Goal: Find specific page/section: Find specific page/section

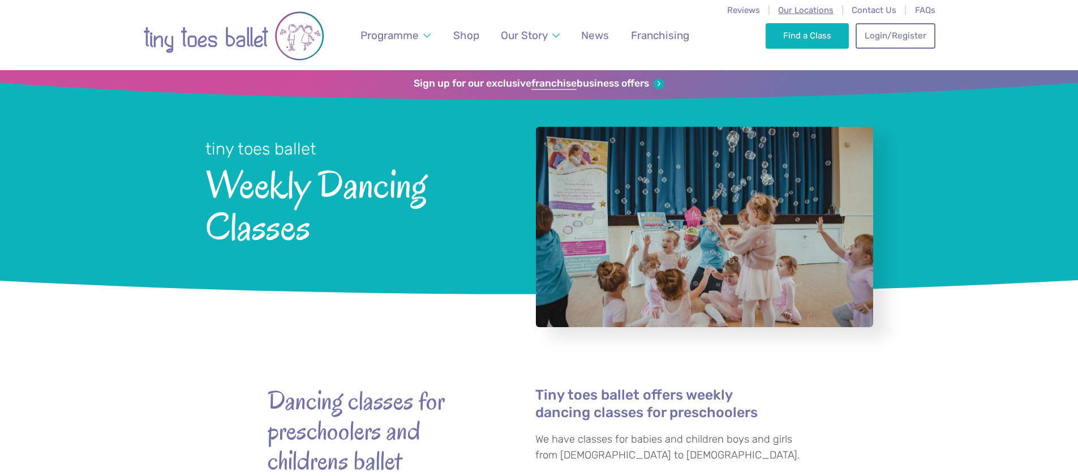
click at [816, 36] on link "Find a Class" at bounding box center [807, 35] width 83 height 25
click at [798, 10] on span "Our Locations" at bounding box center [805, 10] width 55 height 10
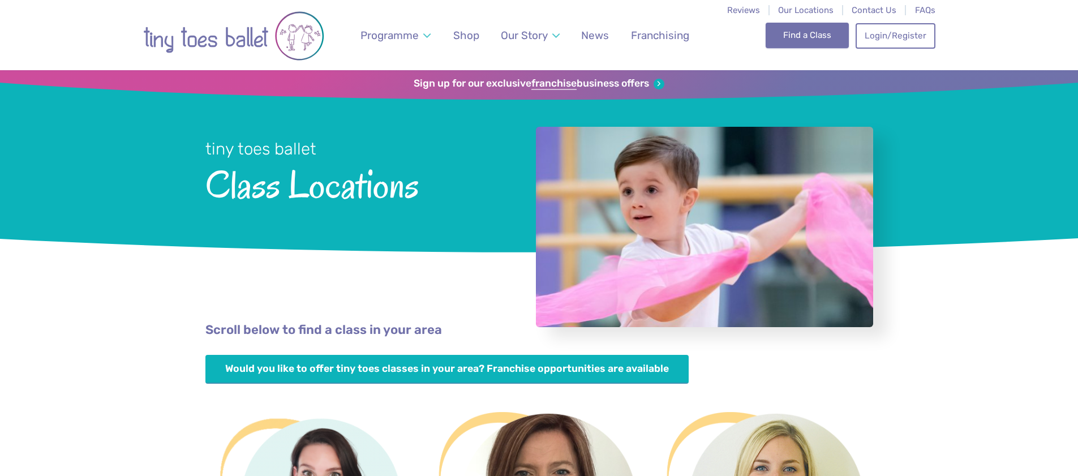
click at [803, 35] on link "Find a Class" at bounding box center [807, 35] width 83 height 25
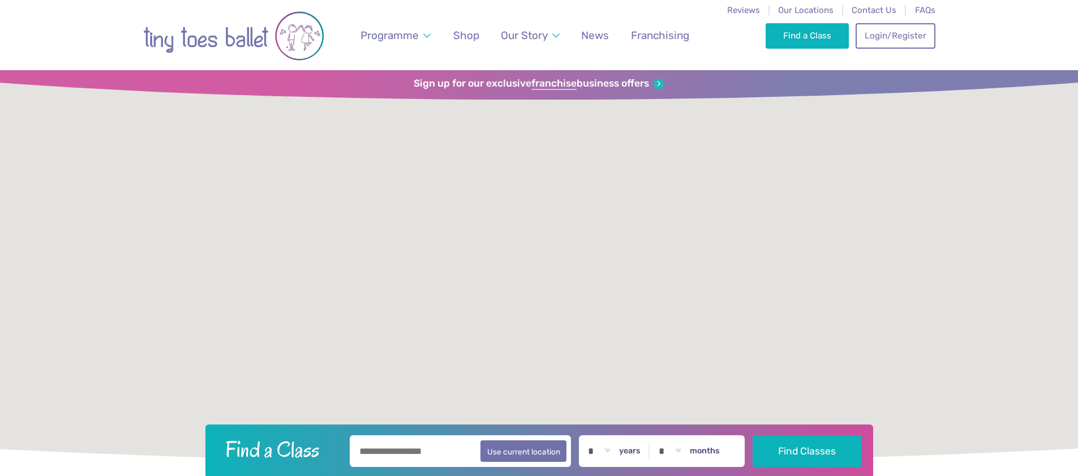
click at [380, 455] on input "text" at bounding box center [461, 451] width 222 height 32
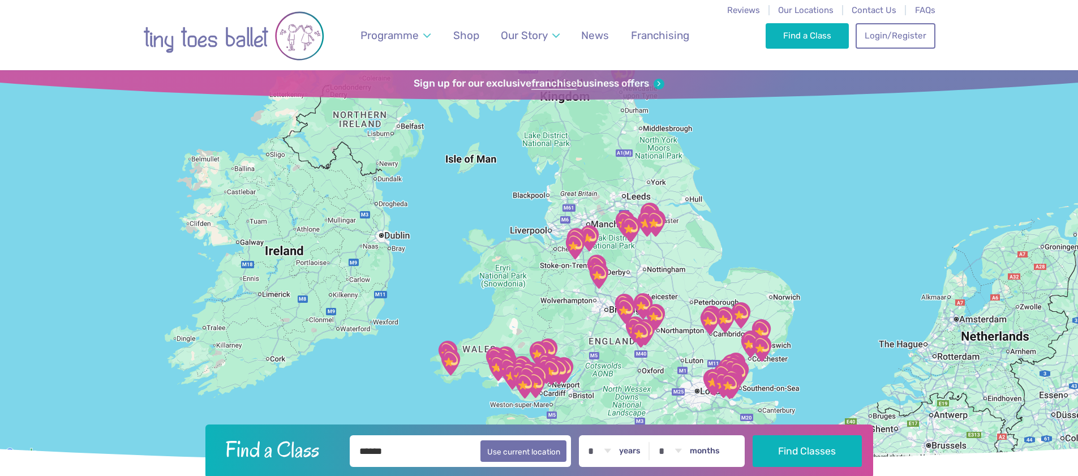
type input "******"
select select "*"
click at [821, 449] on button "Find Classes" at bounding box center [807, 451] width 109 height 32
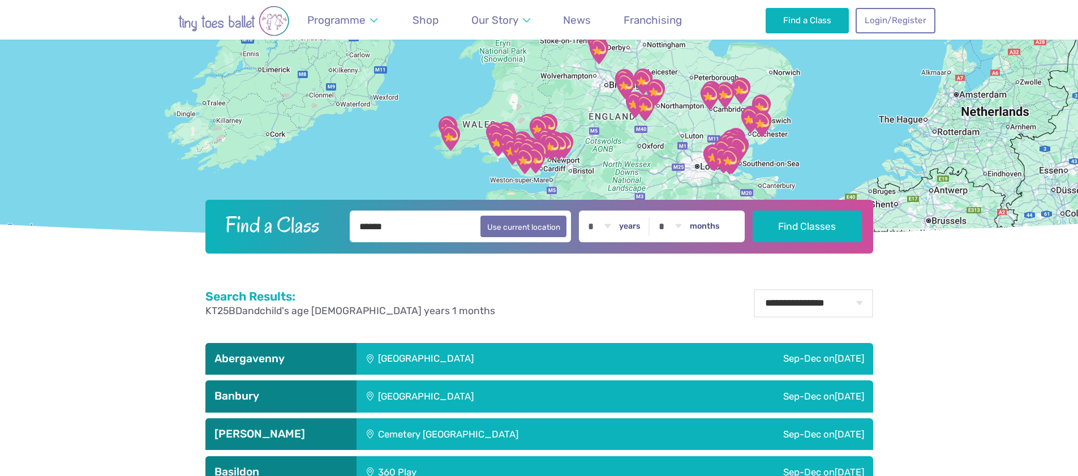
scroll to position [257, 0]
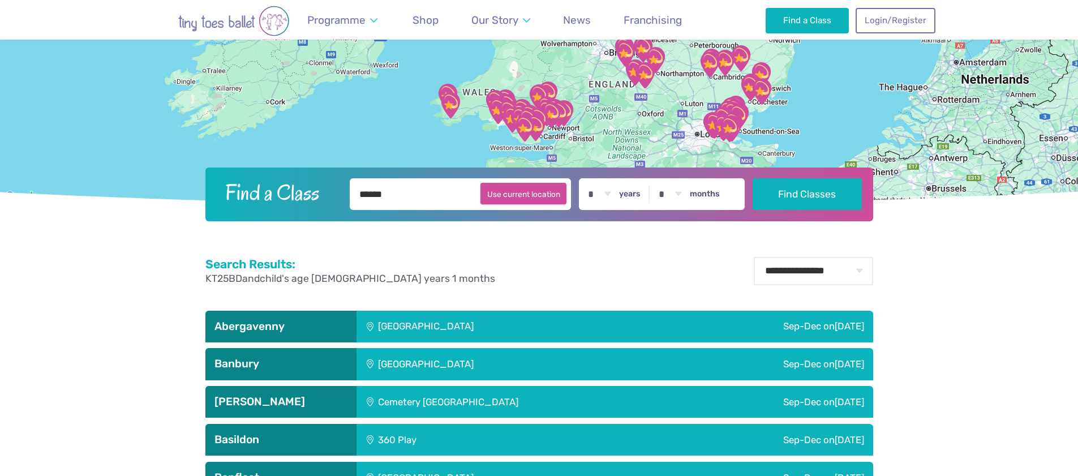
click at [533, 194] on button "Use current location" at bounding box center [524, 194] width 87 height 22
type input "**********"
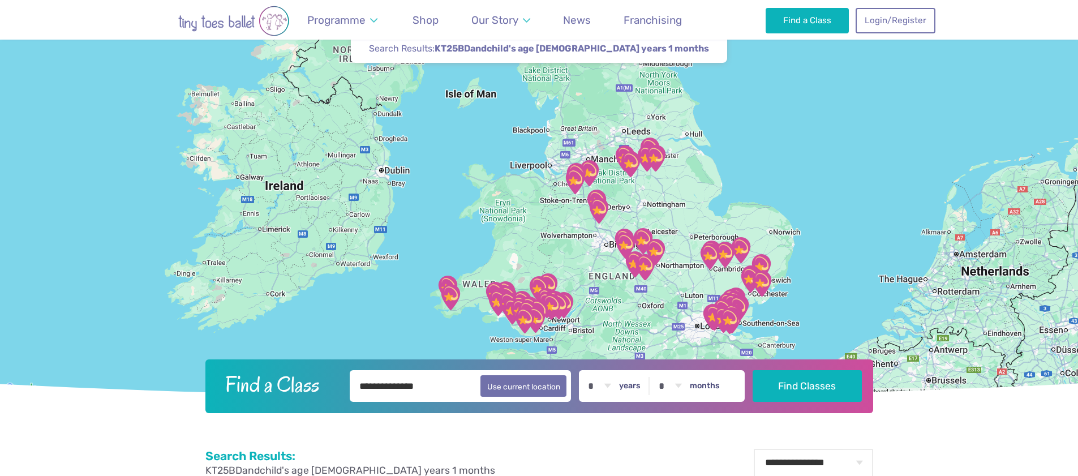
scroll to position [65, 0]
